Goal: Check status: Check status

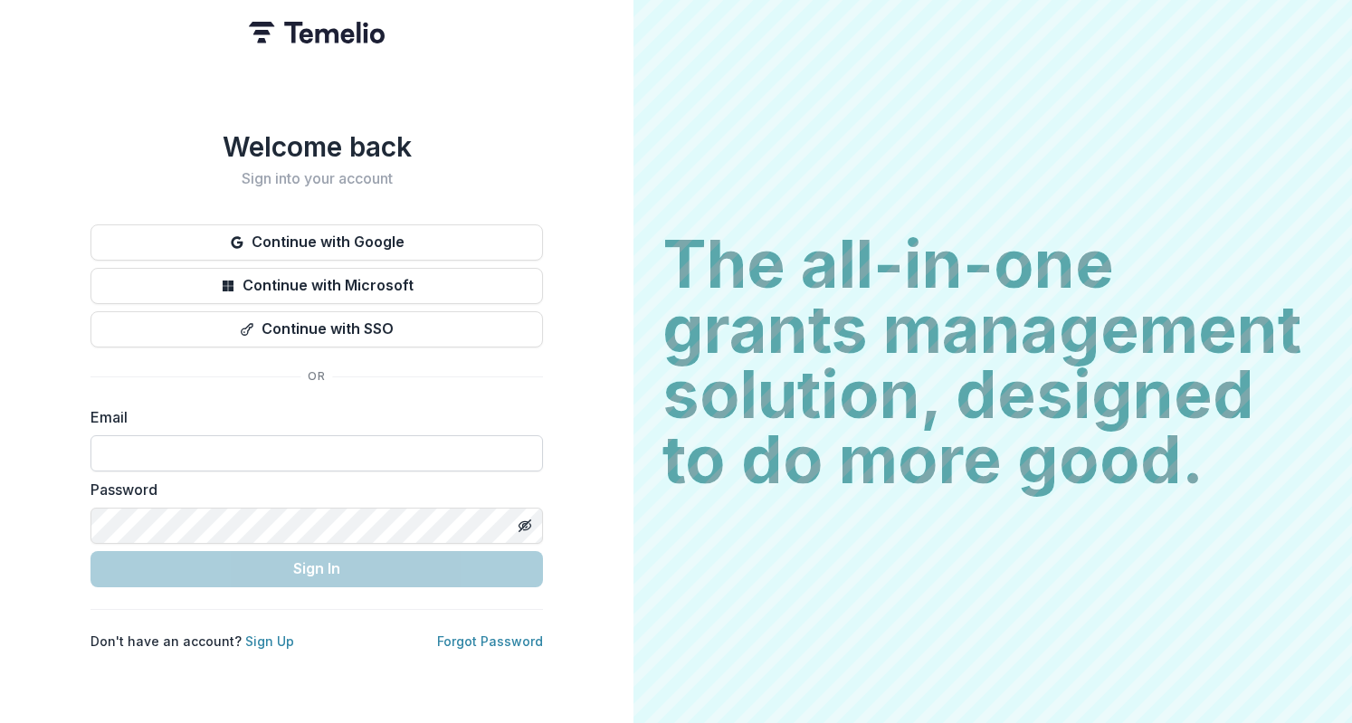
click at [313, 448] on input at bounding box center [317, 453] width 453 height 36
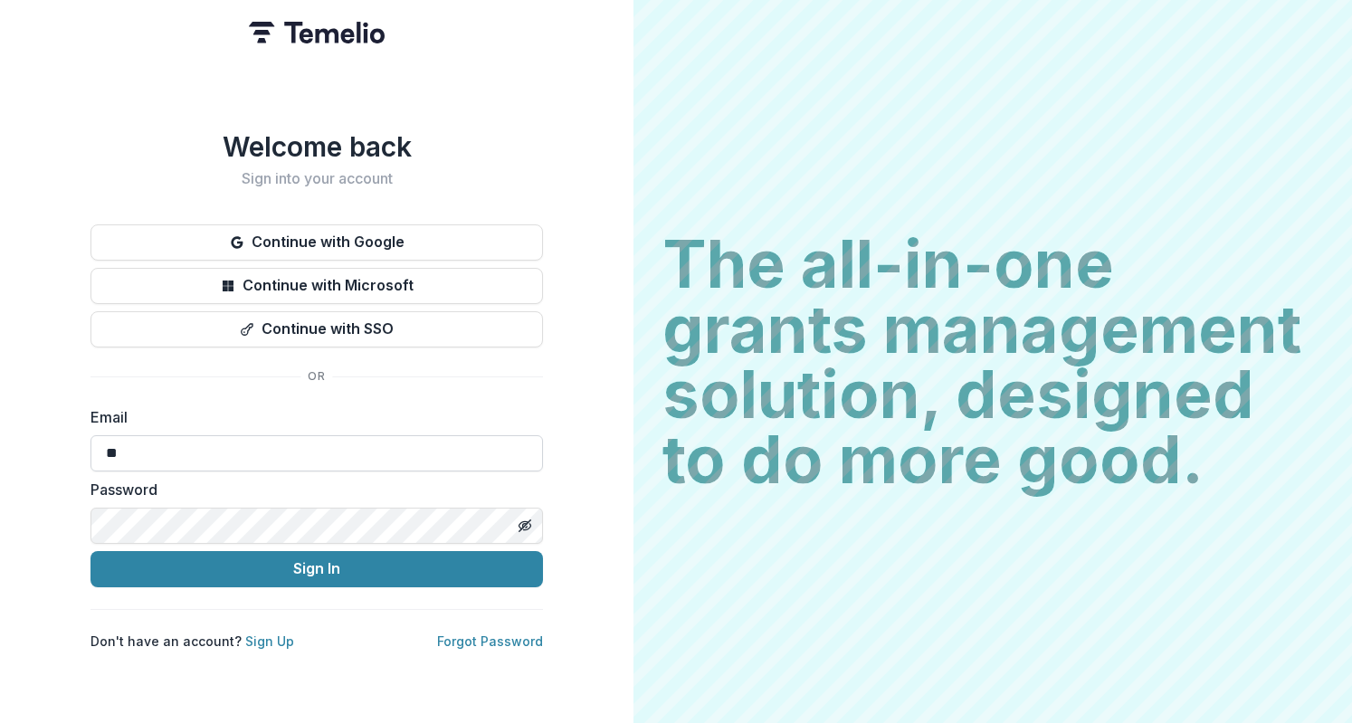
type input "*"
type input "**********"
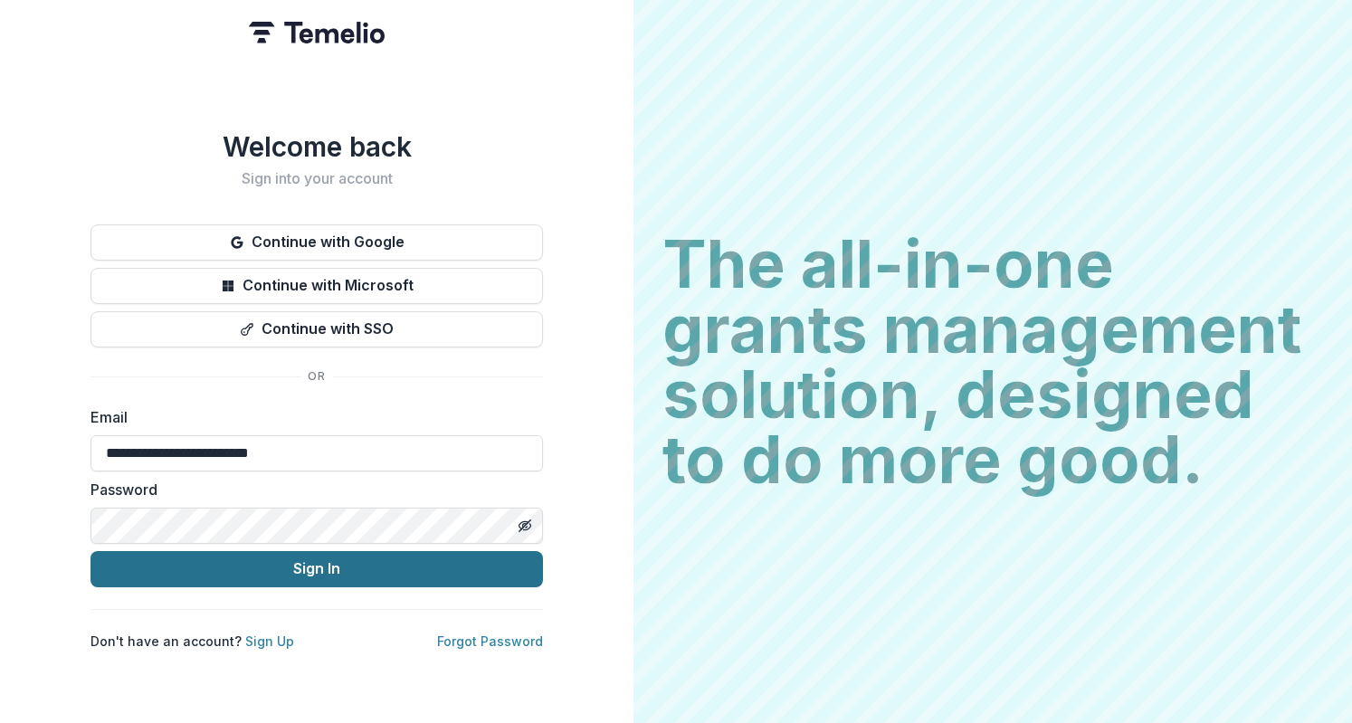
click at [329, 562] on button "Sign In" at bounding box center [317, 569] width 453 height 36
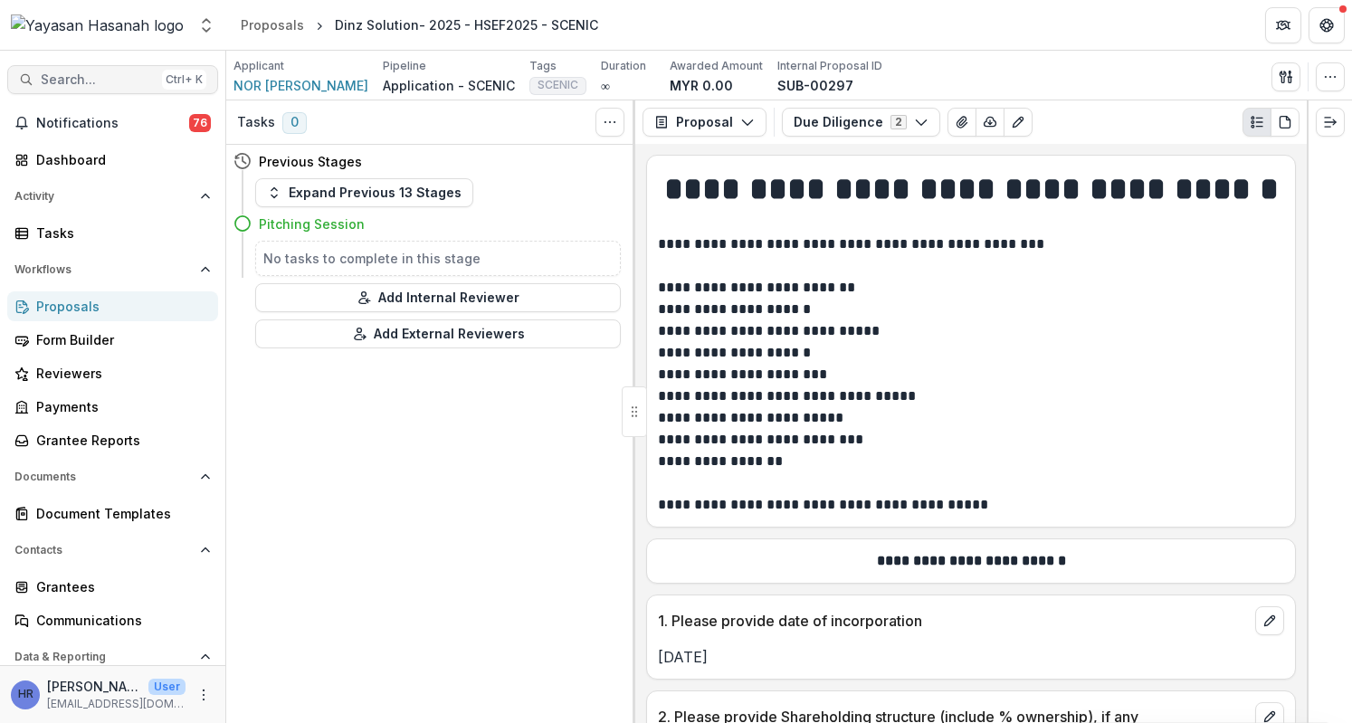
click at [109, 71] on button "Search... Ctrl + K" at bounding box center [112, 79] width 211 height 29
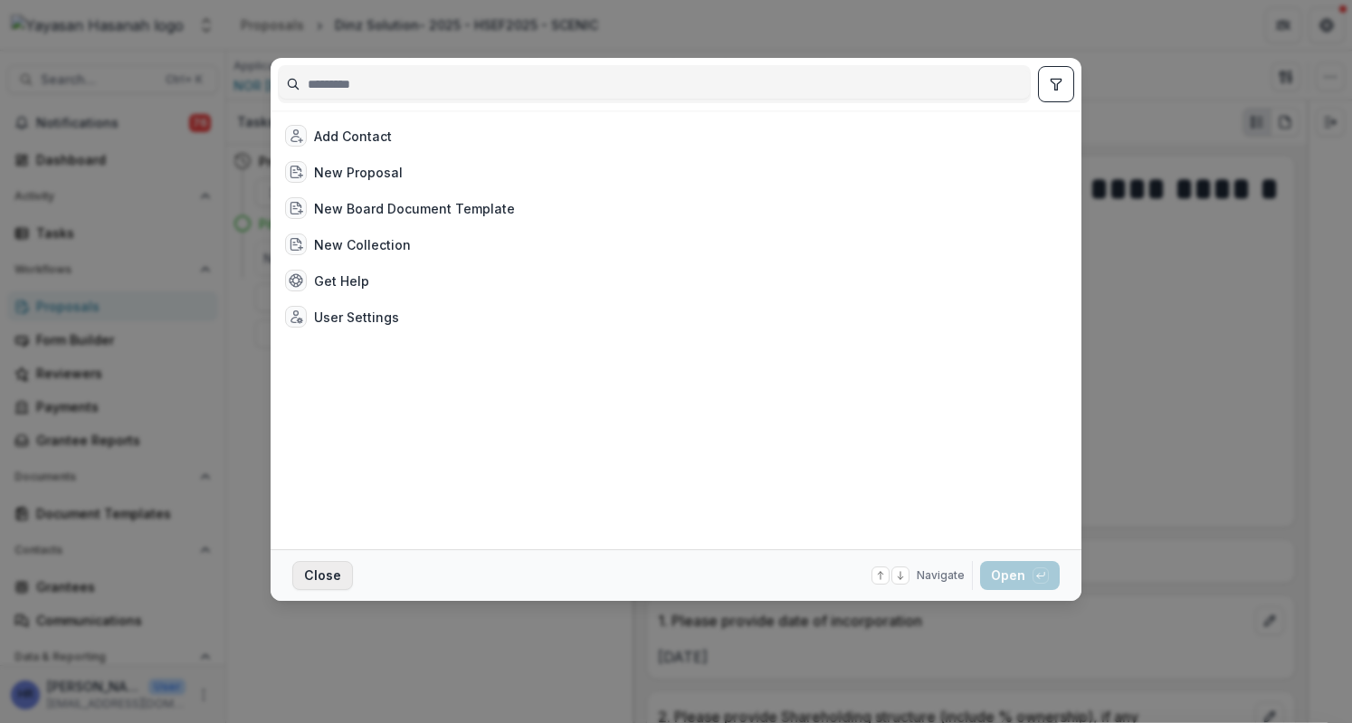
click at [292, 584] on button "Close" at bounding box center [322, 575] width 61 height 29
